Goal: Task Accomplishment & Management: Manage account settings

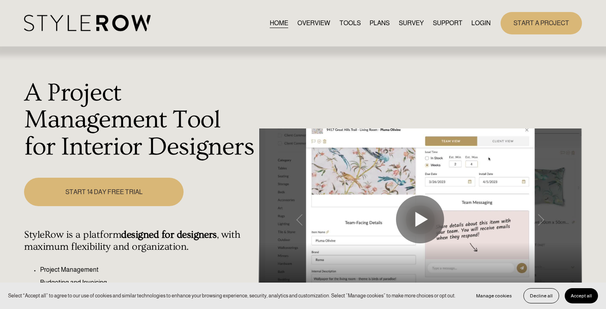
click at [485, 24] on link "LOGIN" at bounding box center [480, 23] width 19 height 11
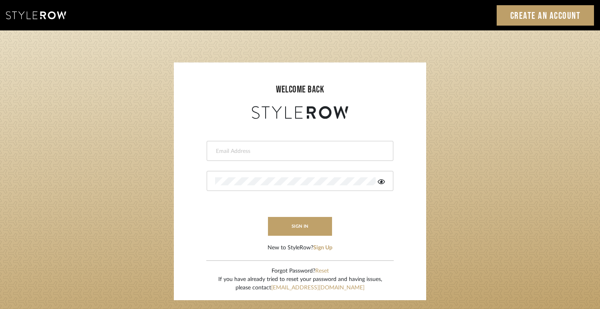
type input "jodle@justinodleinteriors.com"
click at [296, 237] on form "jodle@justinodleinteriors.com This field is required This field is required sig…" at bounding box center [300, 186] width 236 height 131
click at [296, 226] on button "sign in" at bounding box center [300, 226] width 64 height 19
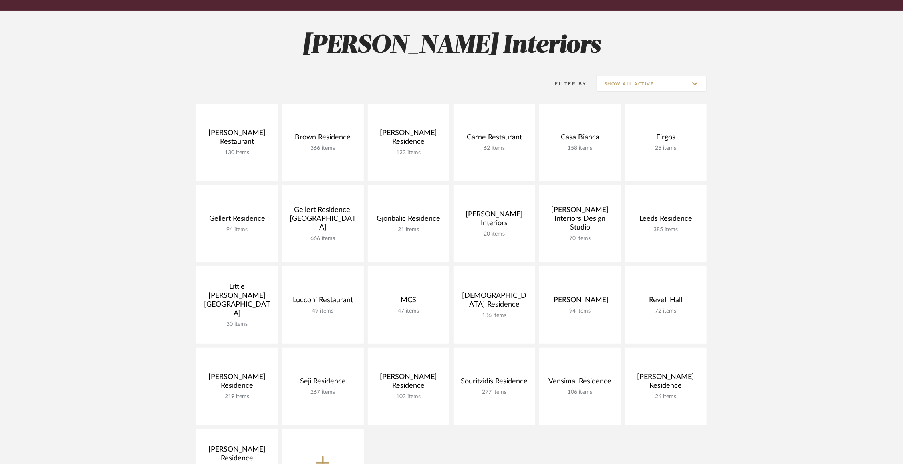
scroll to position [97, 0]
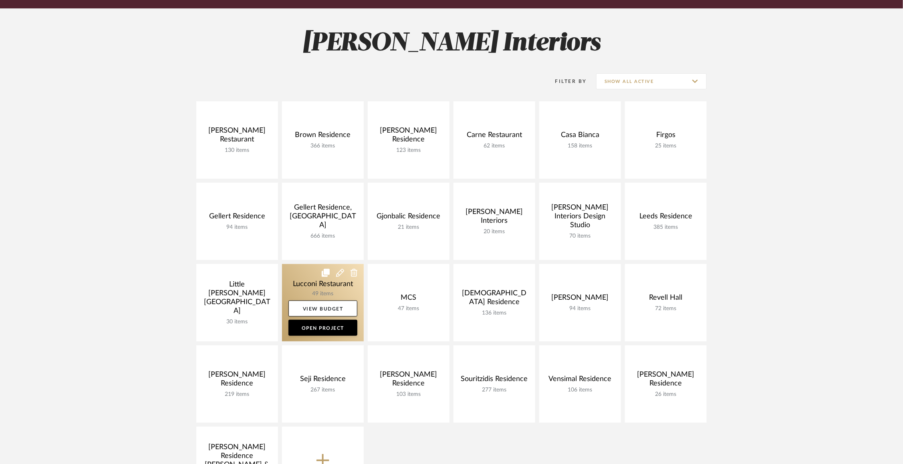
click at [297, 286] on link at bounding box center [323, 302] width 82 height 77
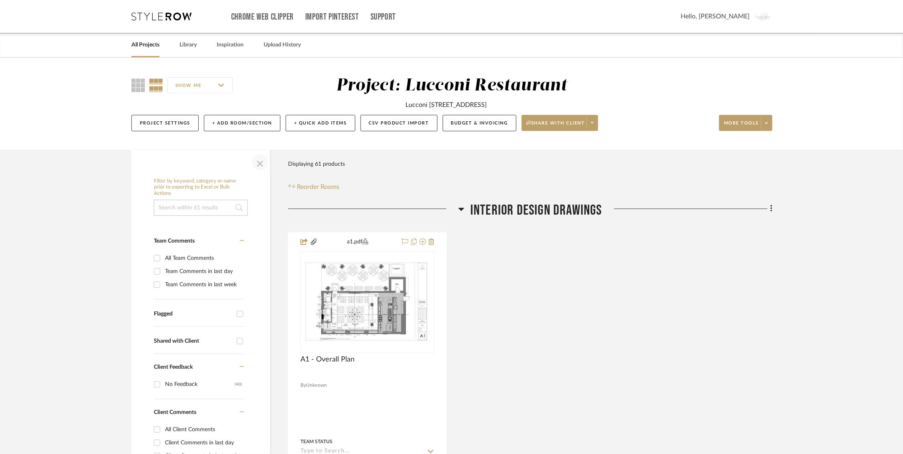
click at [262, 165] on span "button" at bounding box center [259, 162] width 19 height 19
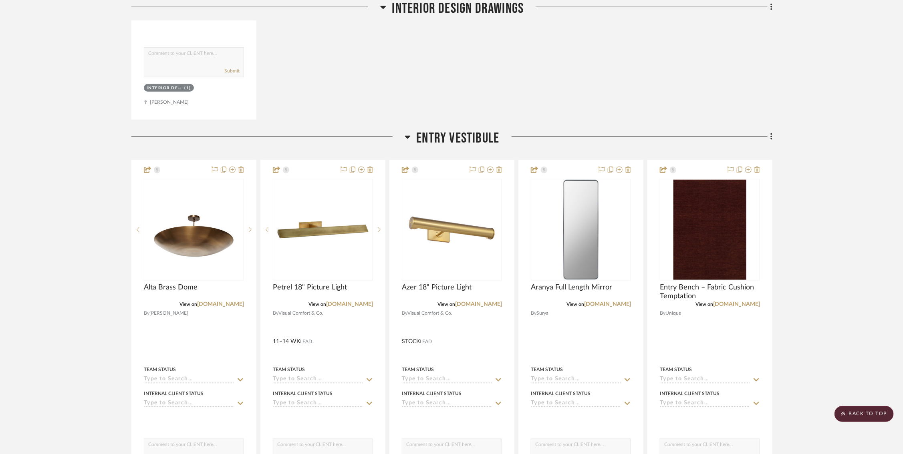
scroll to position [439, 0]
